Goal: Feedback & Contribution: Contribute content

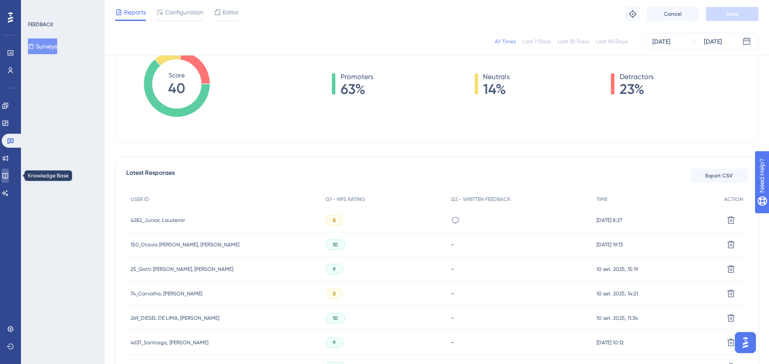
click at [9, 177] on link at bounding box center [5, 176] width 7 height 14
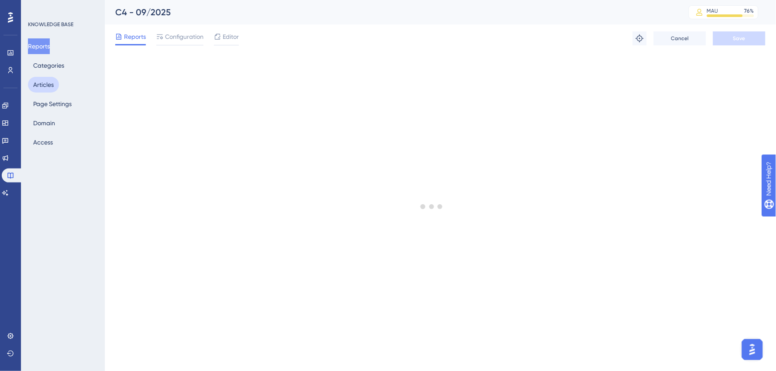
click at [48, 84] on button "Articles" at bounding box center [43, 85] width 31 height 16
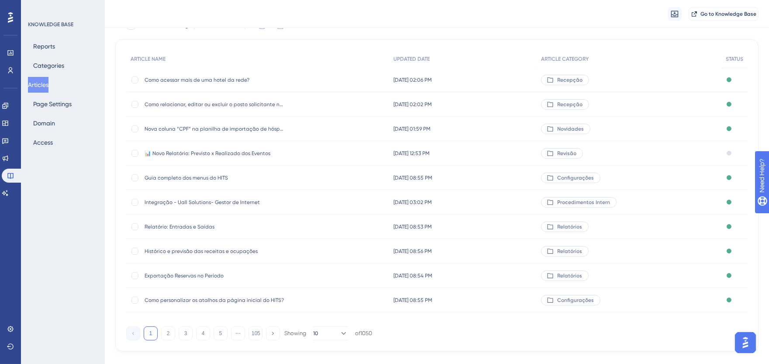
scroll to position [80, 0]
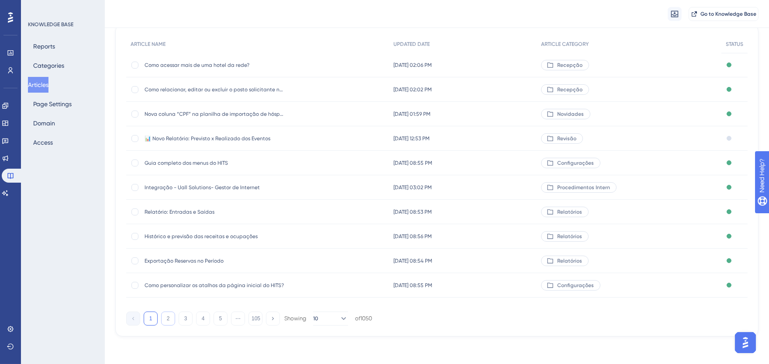
click at [168, 317] on button "2" at bounding box center [168, 318] width 14 height 14
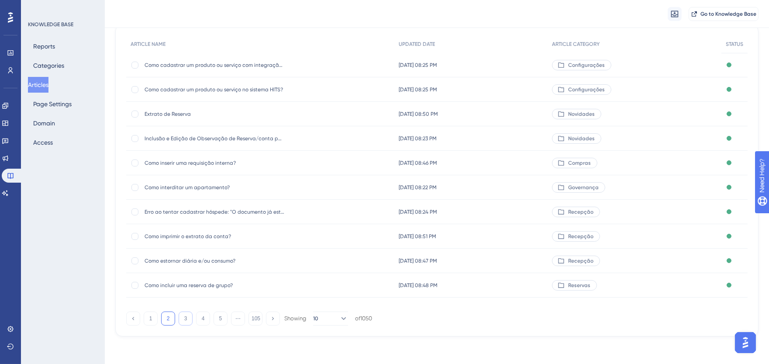
click at [181, 319] on button "3" at bounding box center [186, 318] width 14 height 14
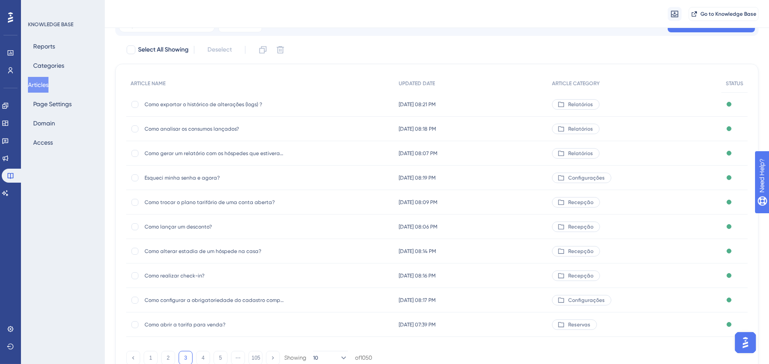
scroll to position [0, 0]
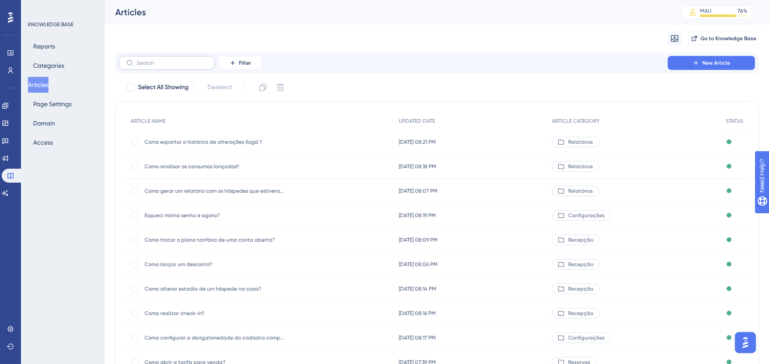
click at [178, 57] on label at bounding box center [167, 63] width 96 height 14
click at [178, 60] on input "text" at bounding box center [172, 63] width 71 height 6
click at [182, 64] on input "text" at bounding box center [172, 63] width 71 height 6
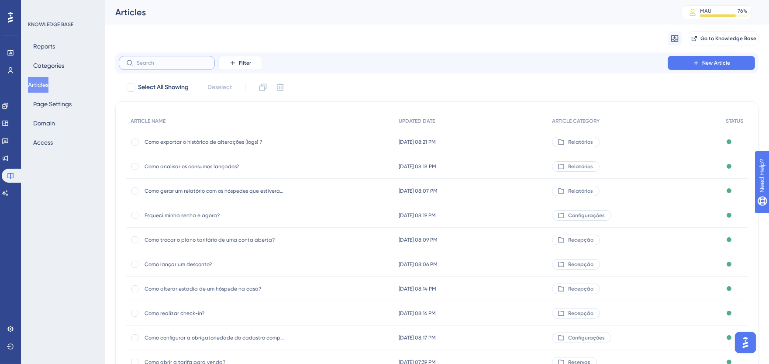
click at [182, 66] on label at bounding box center [167, 63] width 96 height 14
click at [182, 66] on input "text" at bounding box center [172, 63] width 71 height 6
click at [182, 66] on label at bounding box center [167, 63] width 96 height 14
click at [182, 66] on input "text" at bounding box center [172, 63] width 71 height 6
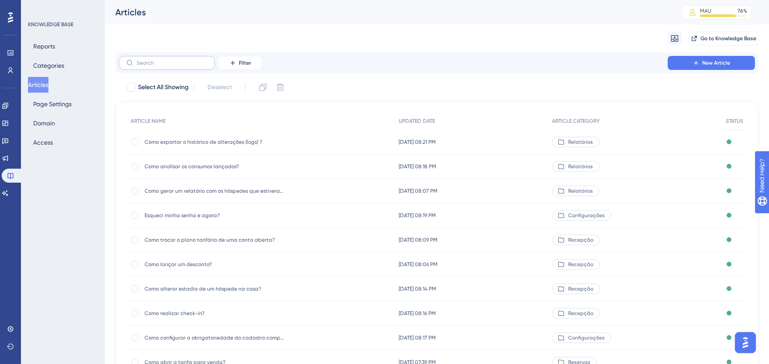
click at [182, 66] on label at bounding box center [167, 63] width 96 height 14
click at [182, 66] on input "text" at bounding box center [172, 63] width 71 height 6
click at [182, 66] on label at bounding box center [167, 63] width 96 height 14
click at [182, 66] on input "text" at bounding box center [172, 63] width 71 height 6
click at [182, 67] on label at bounding box center [167, 63] width 96 height 14
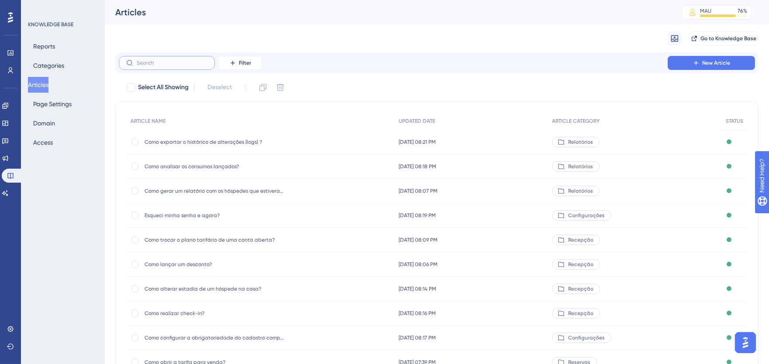
click at [182, 66] on input "text" at bounding box center [172, 63] width 71 height 6
click at [182, 67] on label at bounding box center [167, 63] width 96 height 14
click at [182, 66] on input "text" at bounding box center [172, 63] width 71 height 6
click at [182, 67] on label at bounding box center [167, 63] width 96 height 14
click at [182, 66] on input "text" at bounding box center [172, 63] width 71 height 6
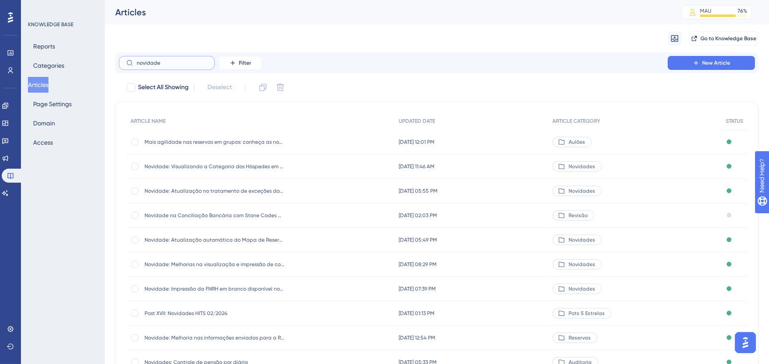
type input "novidades"
type input "melhor"
click at [214, 145] on span "🚀 Principais Melhorias do HITS" at bounding box center [215, 141] width 140 height 7
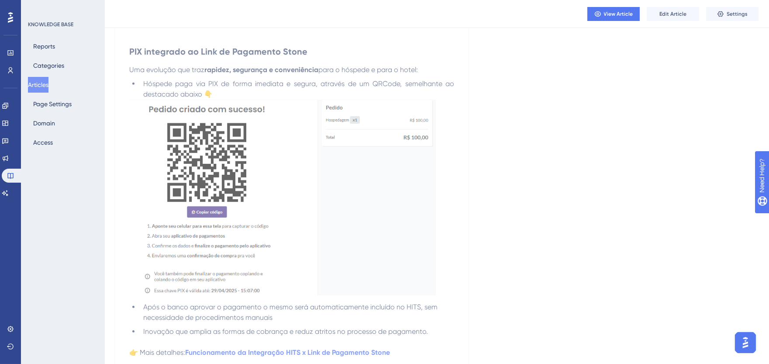
scroll to position [1067, 0]
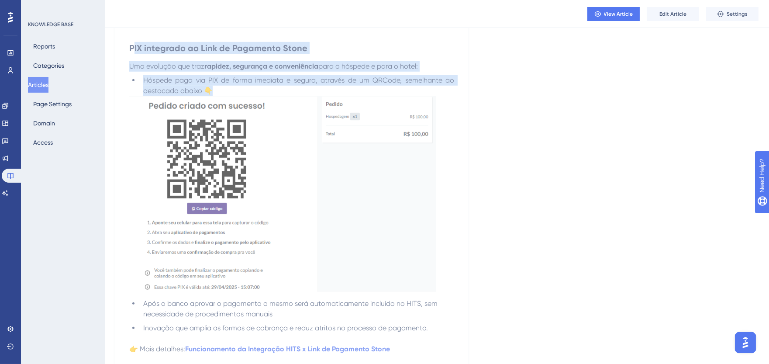
drag, startPoint x: 133, startPoint y: 48, endPoint x: 223, endPoint y: 86, distance: 97.4
click at [223, 86] on div "Na APP Sistemas , temos o compromisso de manter o HITS sempre atualizado, acomp…" at bounding box center [291, 172] width 325 height 2199
click at [164, 65] on span "Uma evolução que traz" at bounding box center [166, 66] width 75 height 8
drag, startPoint x: 131, startPoint y: 68, endPoint x: 231, endPoint y: 90, distance: 102.8
click at [231, 89] on div "Na APP Sistemas , temos o compromisso de manter o HITS sempre atualizado, acomp…" at bounding box center [291, 172] width 325 height 2199
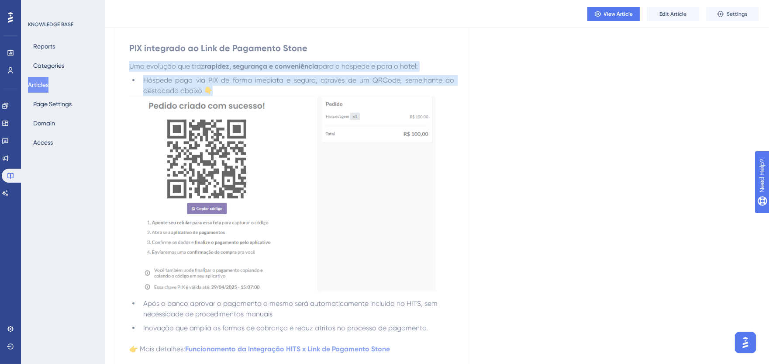
copy div "Uma evolução que traz rapidez, segurança e conveniência para o hóspede e para o…"
click at [667, 14] on span "Edit Article" at bounding box center [672, 13] width 27 height 7
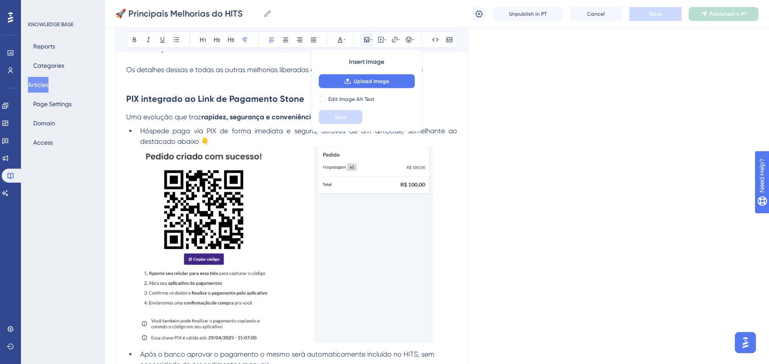
scroll to position [1016, 0]
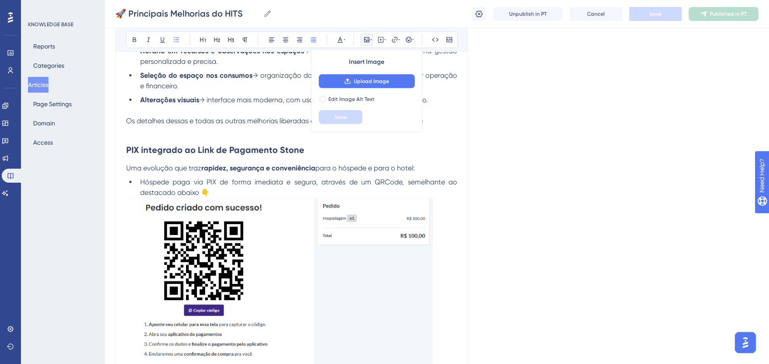
click at [191, 193] on span "Hóspede paga via PIX de forma imediata e segura, através de um QRCode, semelhan…" at bounding box center [299, 187] width 319 height 19
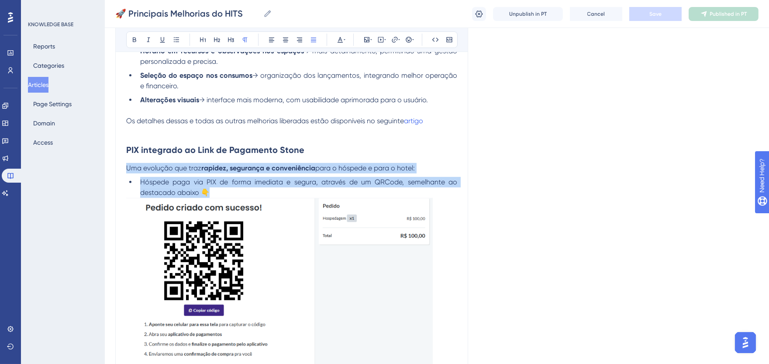
drag, startPoint x: 127, startPoint y: 169, endPoint x: 219, endPoint y: 190, distance: 94.7
click at [219, 190] on div "Na APP Sistemas , temos o compromisso de manter o HITS sempre atualizado, acomp…" at bounding box center [291, 274] width 331 height 2209
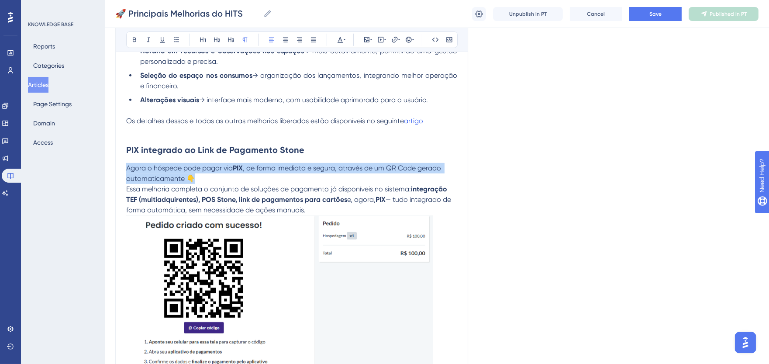
drag, startPoint x: 130, startPoint y: 171, endPoint x: 205, endPoint y: 181, distance: 75.8
click at [205, 181] on p "Agora o hóspede pode pagar via PIX , de forma imediata e segura, através de um …" at bounding box center [291, 173] width 331 height 21
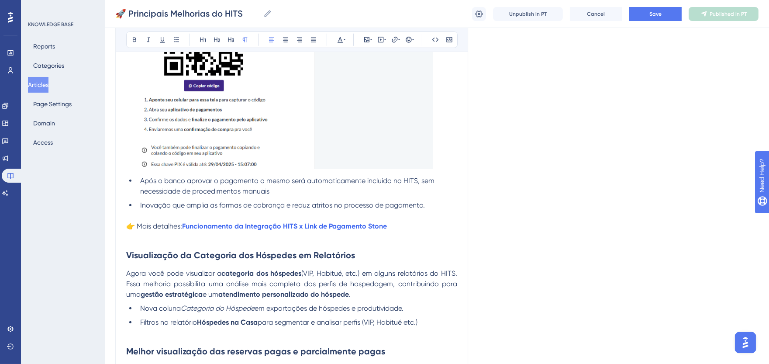
scroll to position [1259, 0]
click at [284, 193] on li "Após o banco aprovar o pagamento o mesmo será automaticamente incluído no HITS,…" at bounding box center [297, 185] width 320 height 21
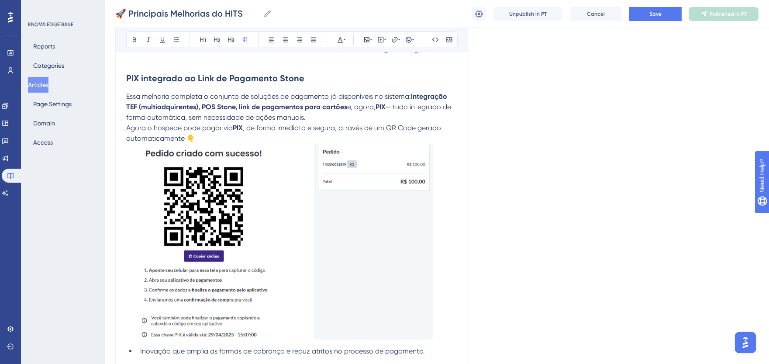
scroll to position [1088, 0]
click at [210, 127] on span "Agora o hóspede pode pagar via" at bounding box center [179, 127] width 107 height 8
click at [179, 42] on icon at bounding box center [176, 39] width 7 height 7
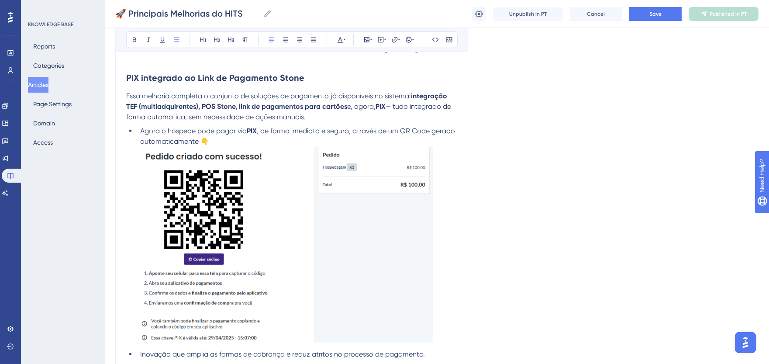
scroll to position [1136, 0]
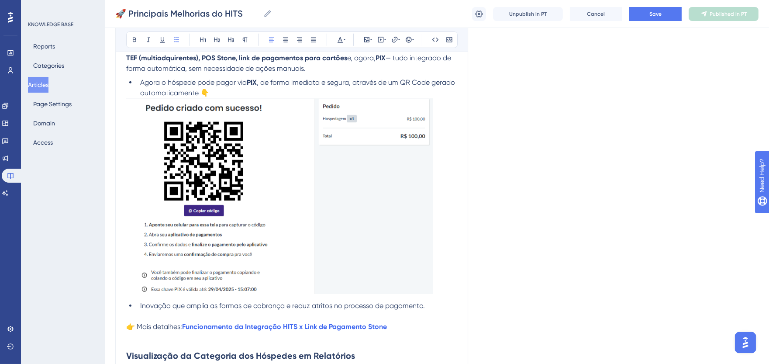
click at [181, 95] on span ", de forma imediata e segura, através de um QR Code gerado automaticamente 👇" at bounding box center [298, 87] width 317 height 19
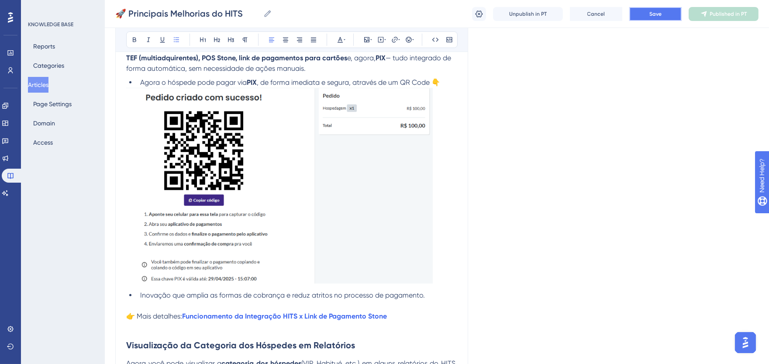
click at [656, 12] on span "Save" at bounding box center [655, 13] width 12 height 7
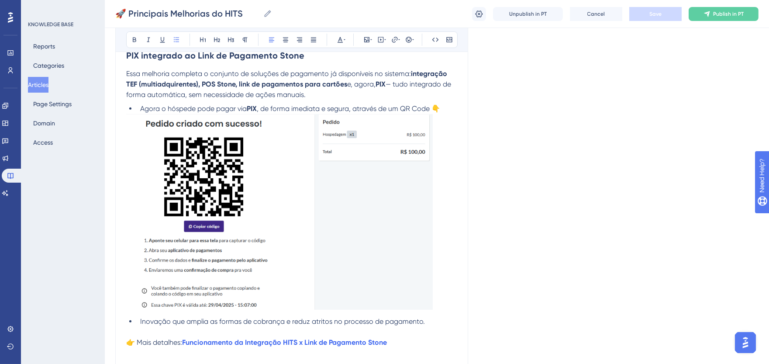
scroll to position [1088, 0]
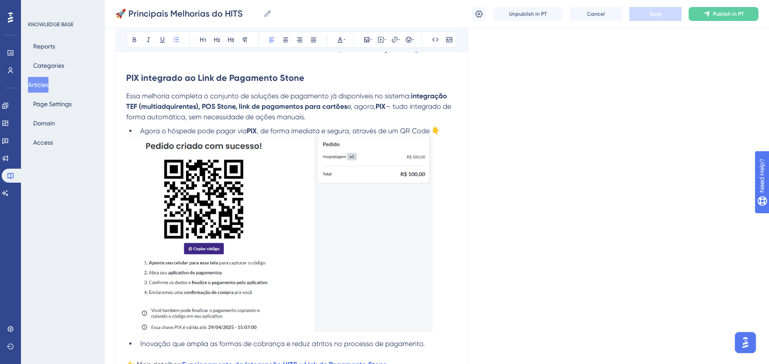
click at [394, 98] on span "Essa melhoria completa o conjunto de soluções de pagamento já disponíveis no si…" at bounding box center [268, 96] width 285 height 8
click at [663, 16] on button "Save" at bounding box center [655, 14] width 52 height 14
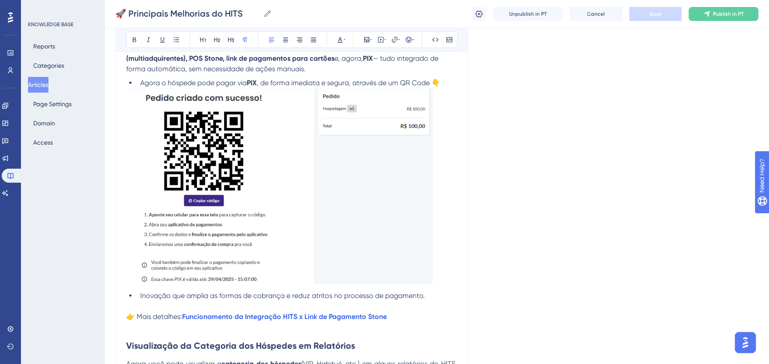
scroll to position [1136, 0]
click at [430, 83] on span ", de forma imediata e segura, através de um QR Code 👇" at bounding box center [348, 82] width 183 height 8
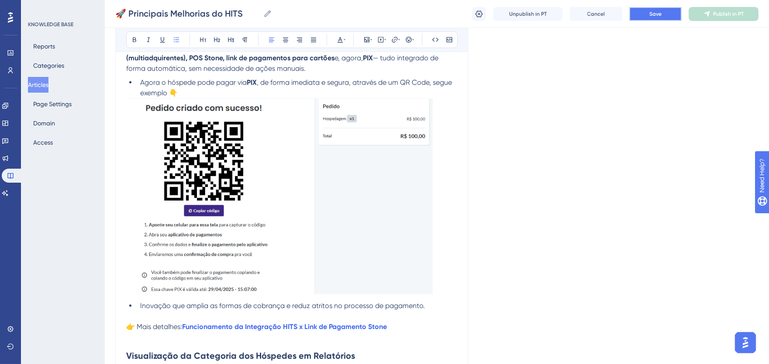
click at [642, 17] on button "Save" at bounding box center [655, 14] width 52 height 14
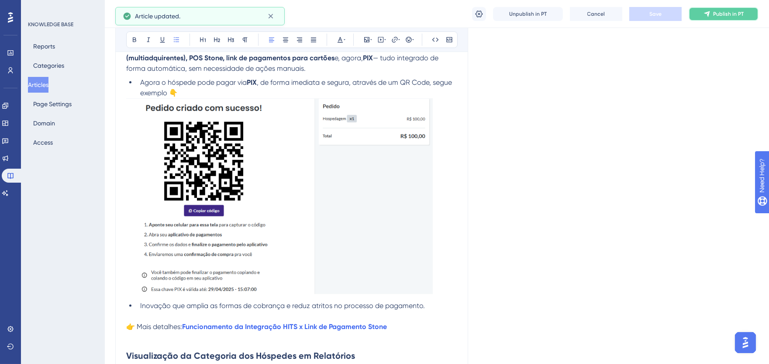
click at [710, 14] on icon at bounding box center [706, 13] width 7 height 7
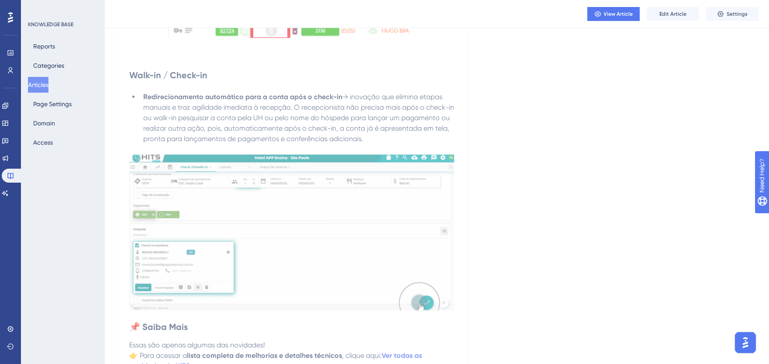
scroll to position [1922, 0]
